Goal: Task Accomplishment & Management: Use online tool/utility

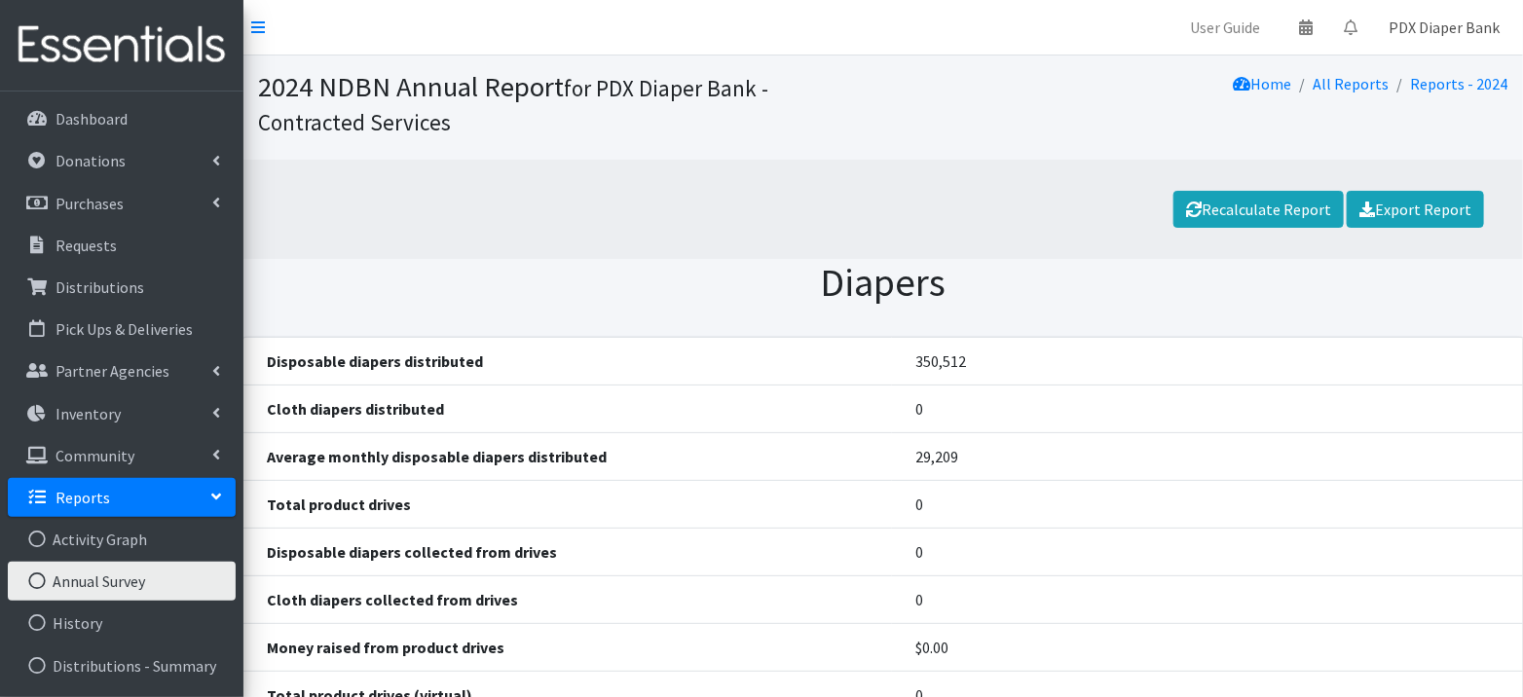
click at [1472, 19] on link "PDX Diaper Bank" at bounding box center [1444, 27] width 142 height 39
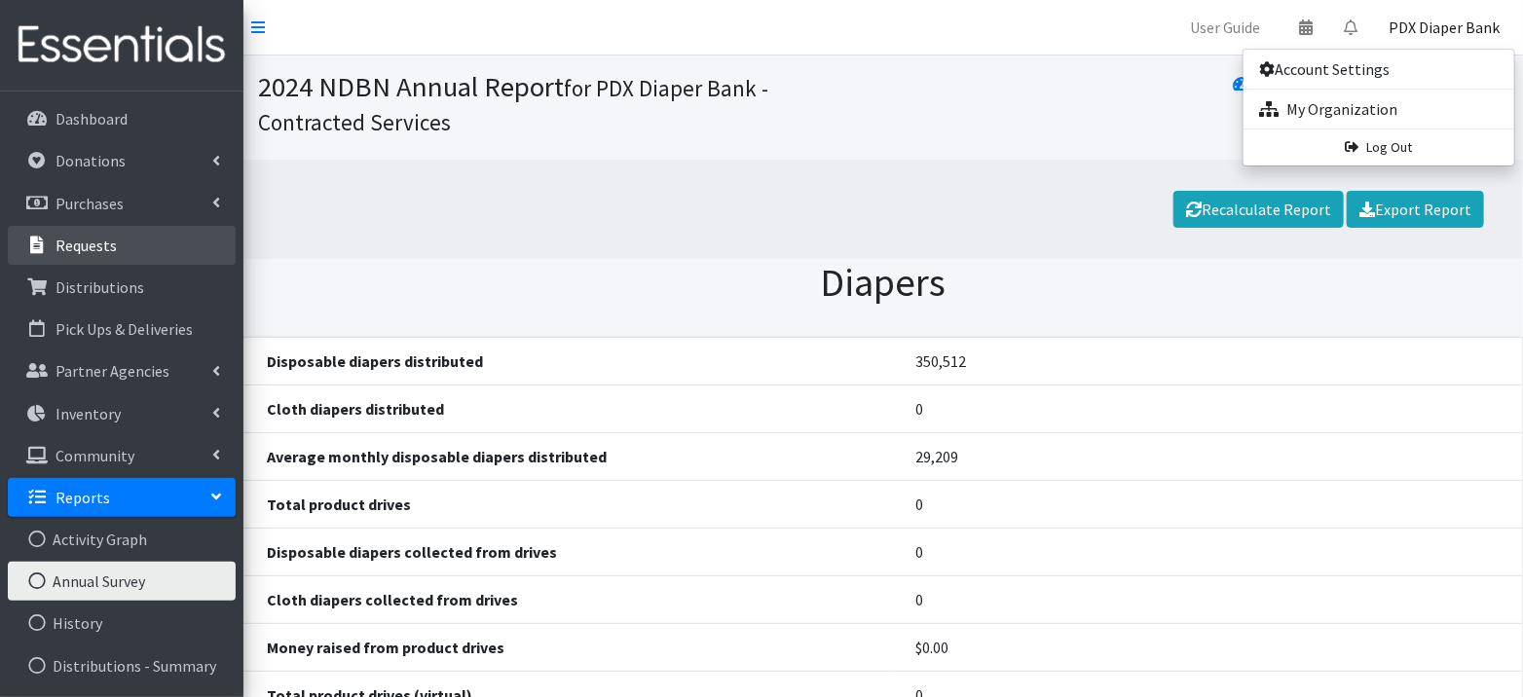
click at [84, 236] on p "Requests" at bounding box center [86, 245] width 61 height 19
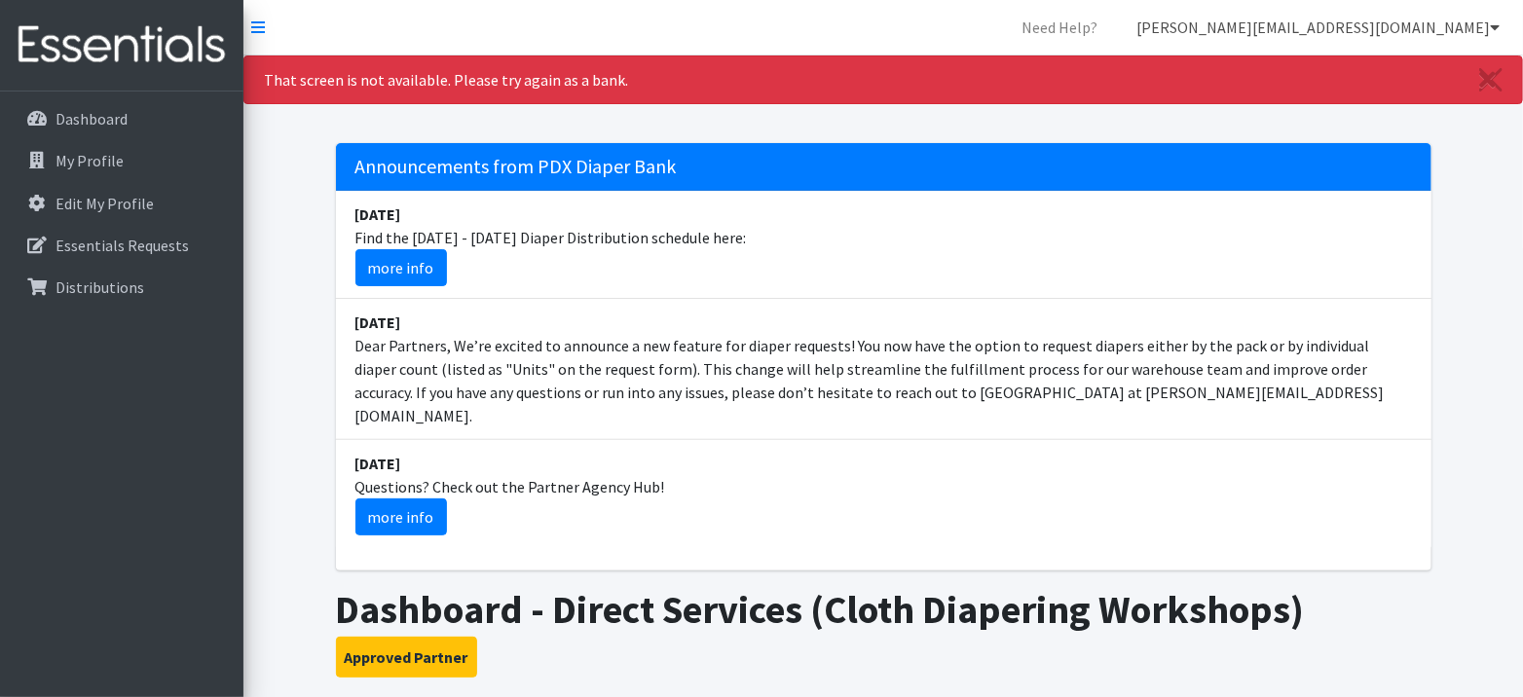
click at [1474, 29] on link "[PERSON_NAME][EMAIL_ADDRESS][DOMAIN_NAME]" at bounding box center [1318, 27] width 394 height 39
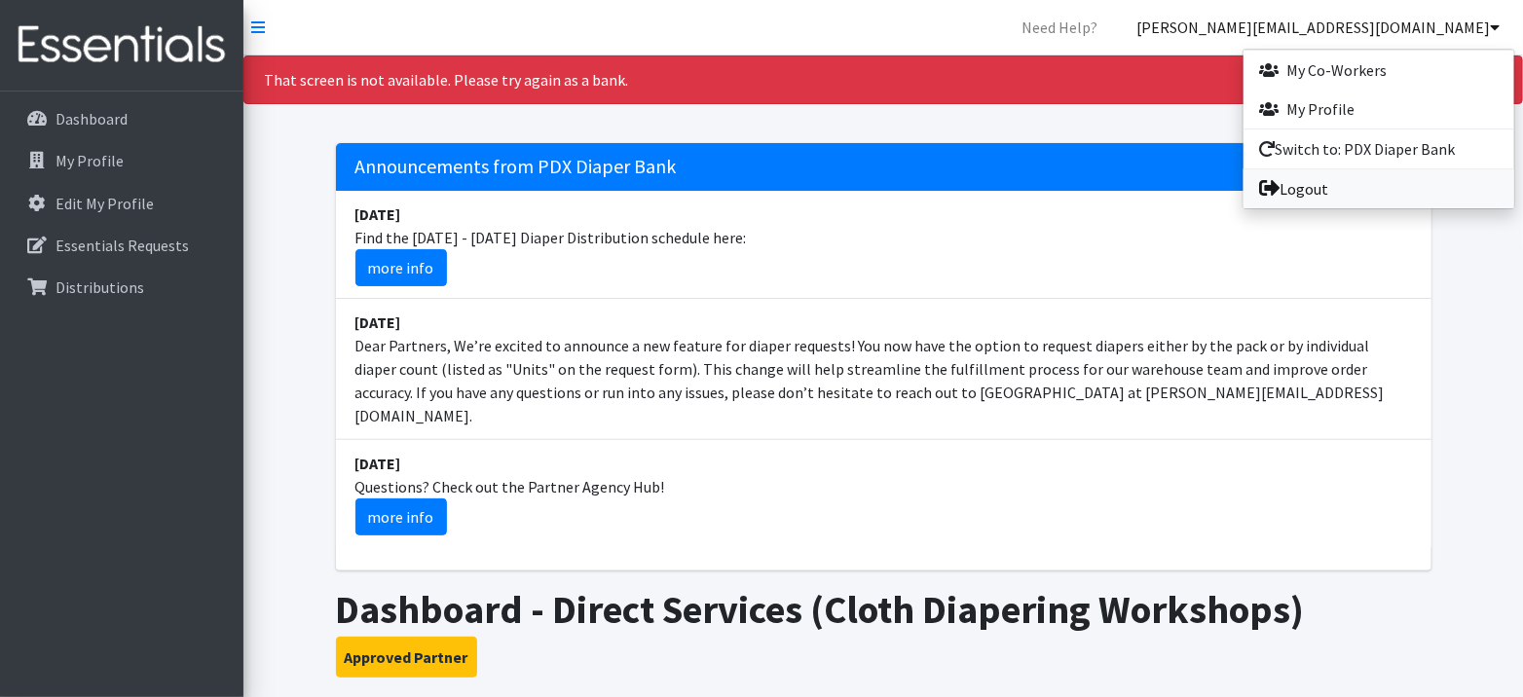
click at [1380, 189] on link "Logout" at bounding box center [1379, 188] width 271 height 39
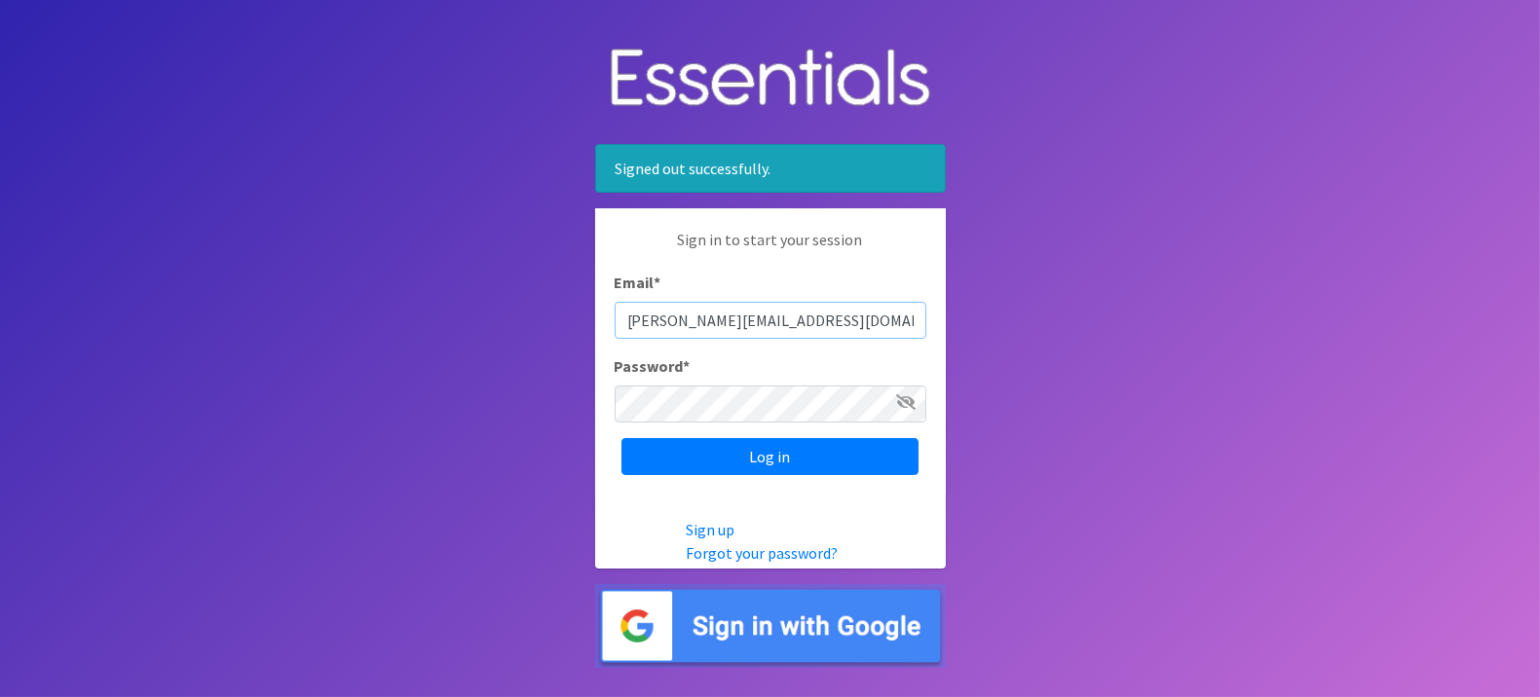
click at [678, 325] on input "[PERSON_NAME][EMAIL_ADDRESS][DOMAIN_NAME]" at bounding box center [771, 320] width 312 height 37
click at [776, 307] on input "pdxdiaperbank@pdxdiaperbank.org" at bounding box center [771, 320] width 312 height 37
type input "info@pdxdiaperbank.org"
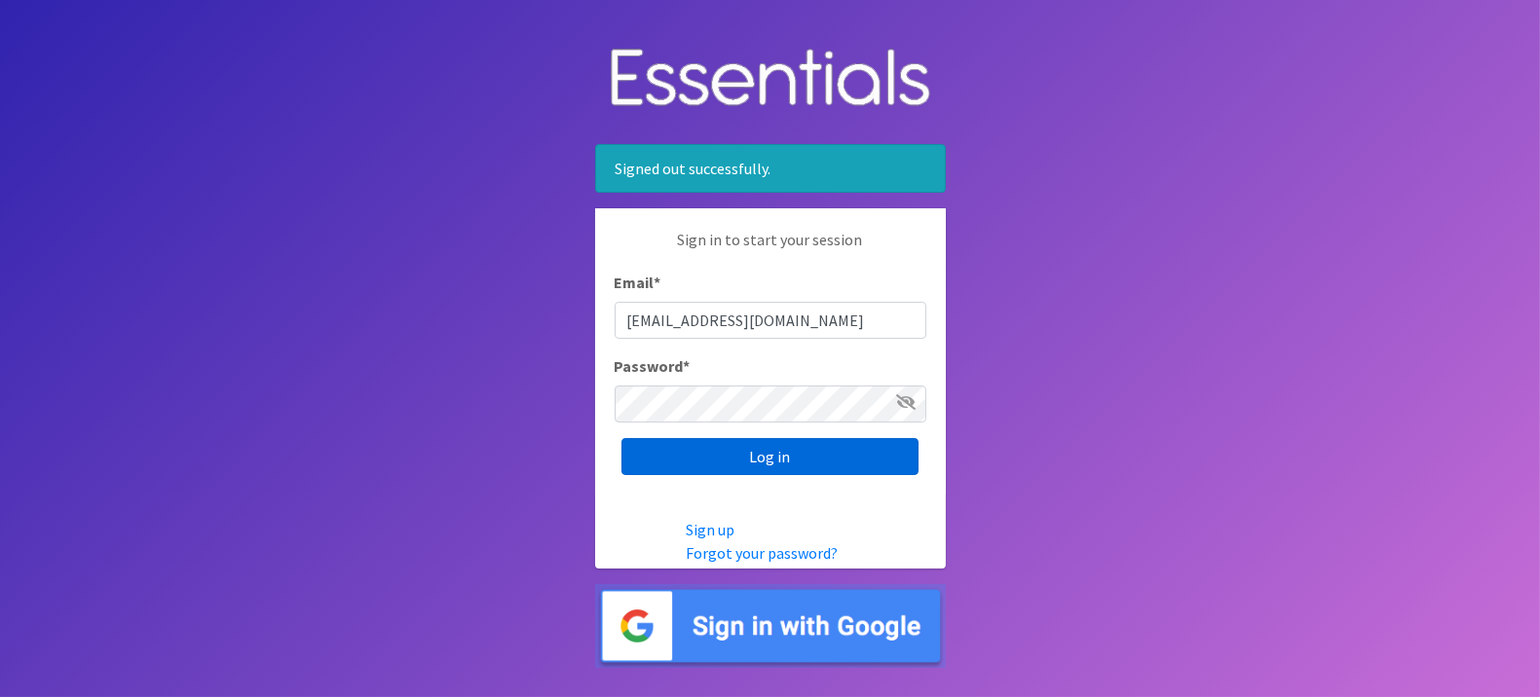
click at [775, 459] on input "Log in" at bounding box center [769, 456] width 297 height 37
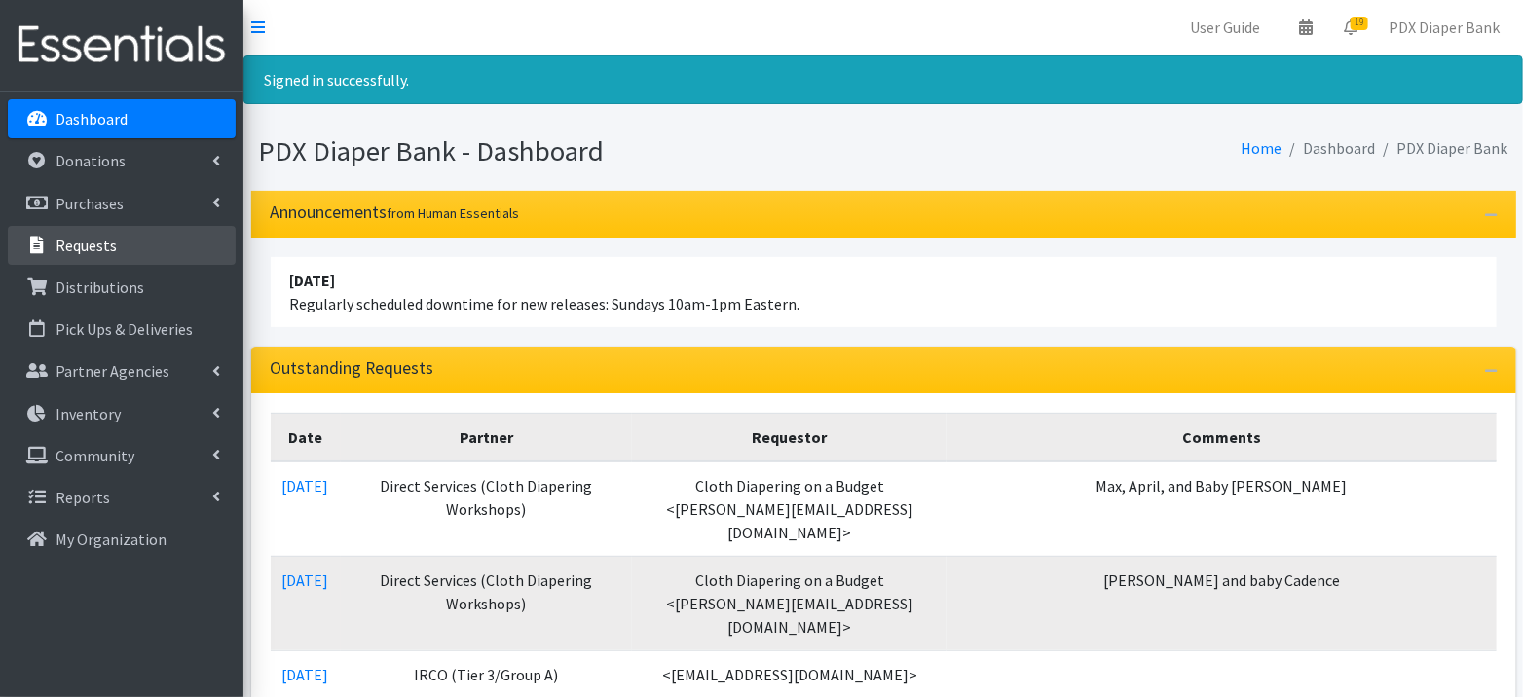
click at [54, 247] on link "Requests" at bounding box center [122, 245] width 228 height 39
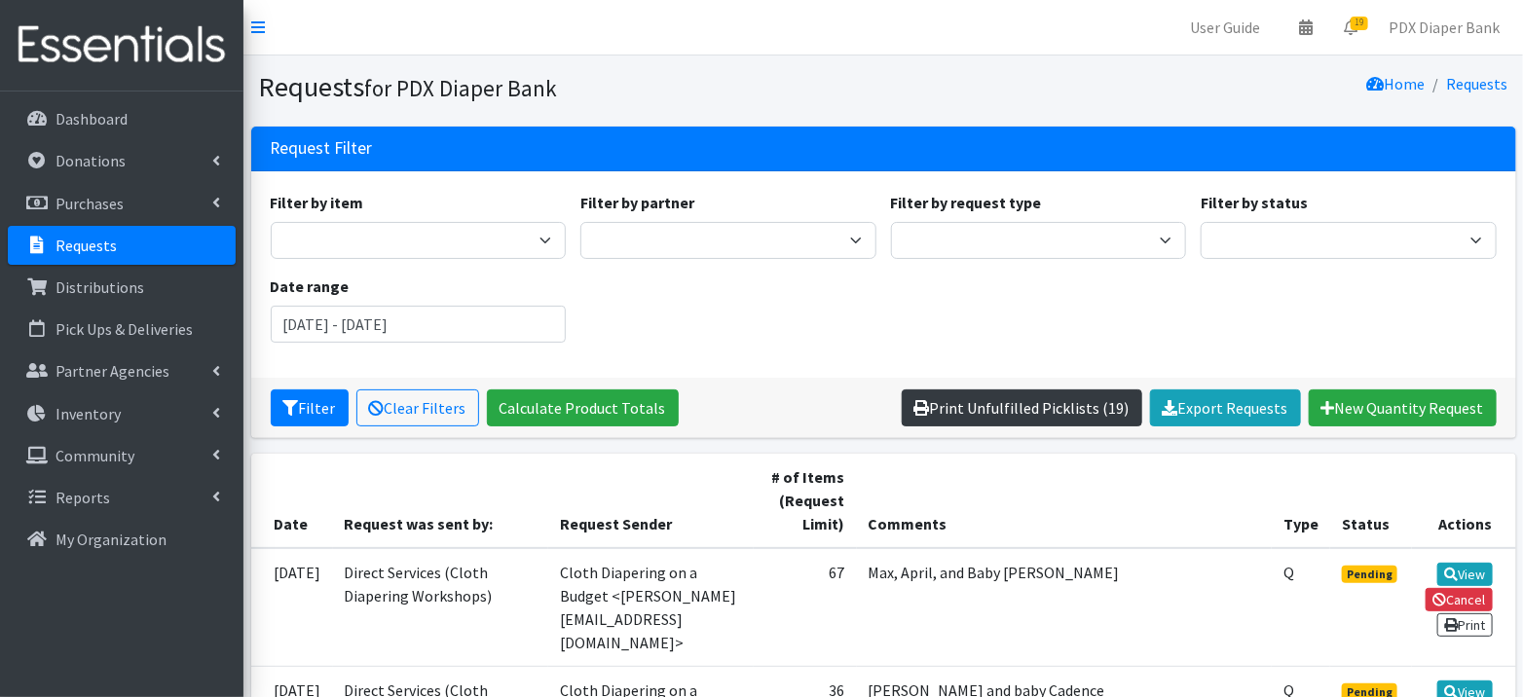
click at [1057, 401] on link "Print Unfulfilled Picklists (19)" at bounding box center [1022, 408] width 241 height 37
